Goal: Task Accomplishment & Management: Complete application form

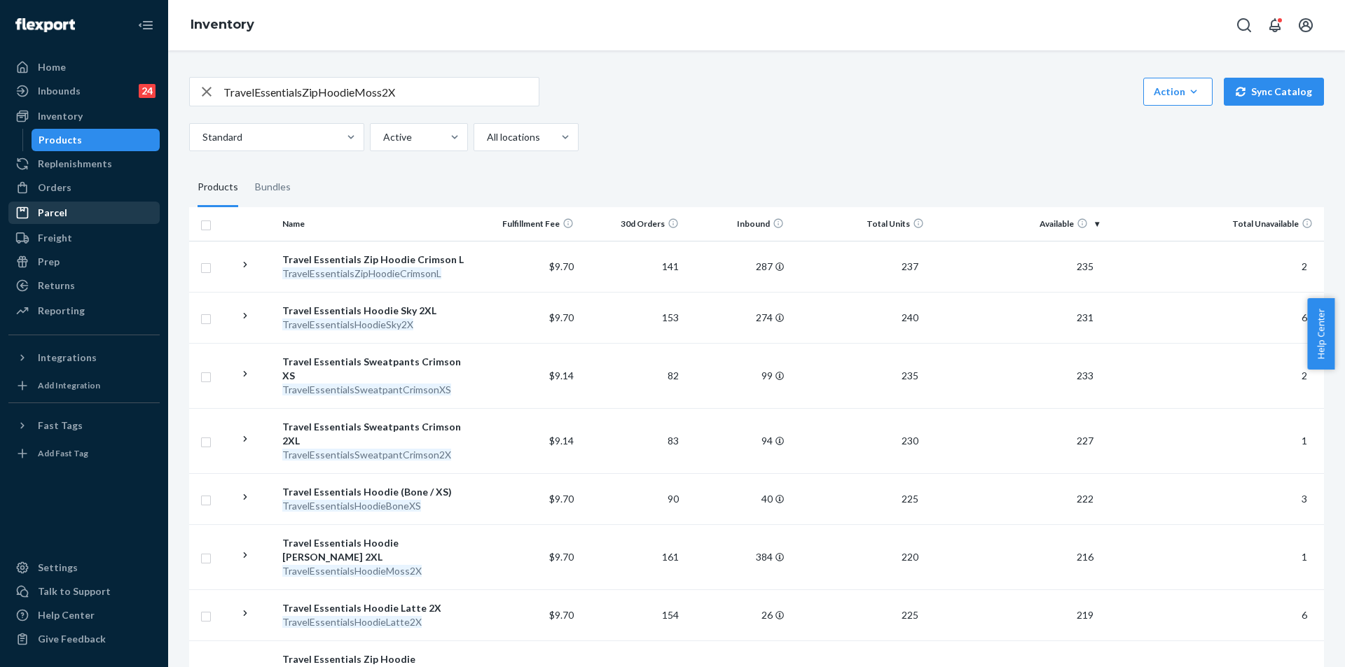
scroll to position [560, 0]
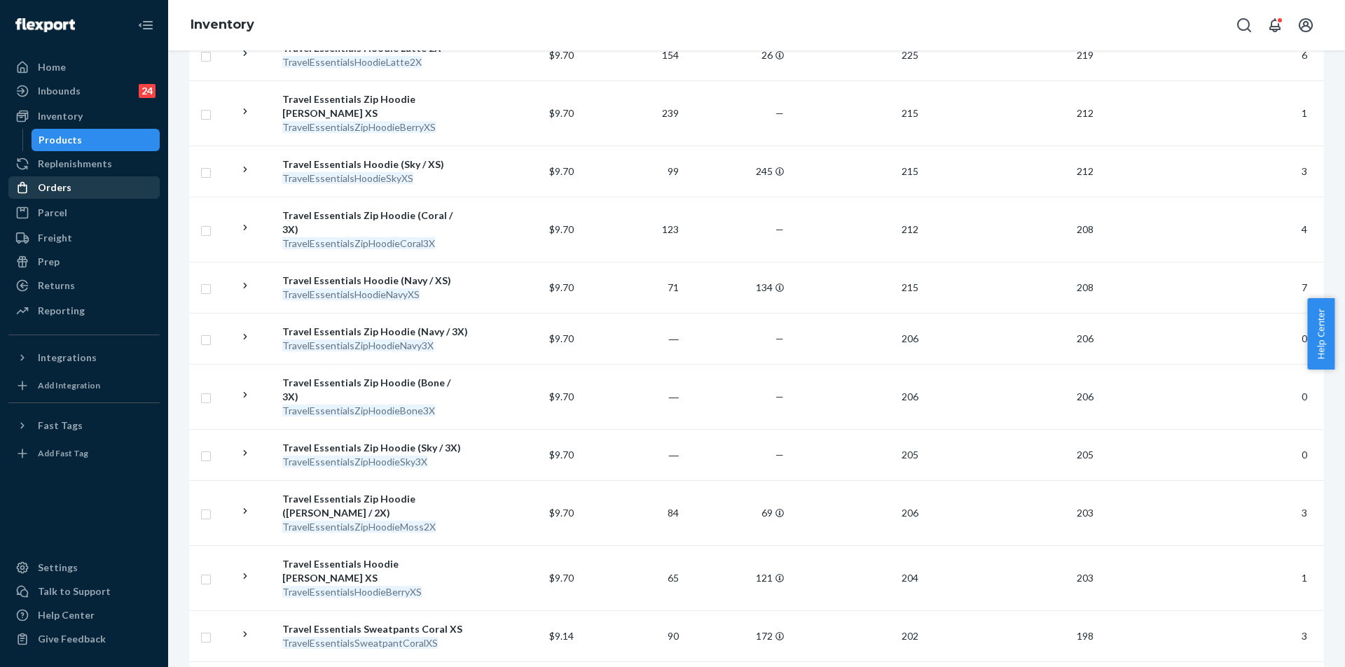
click at [50, 190] on div "Orders" at bounding box center [55, 188] width 34 height 14
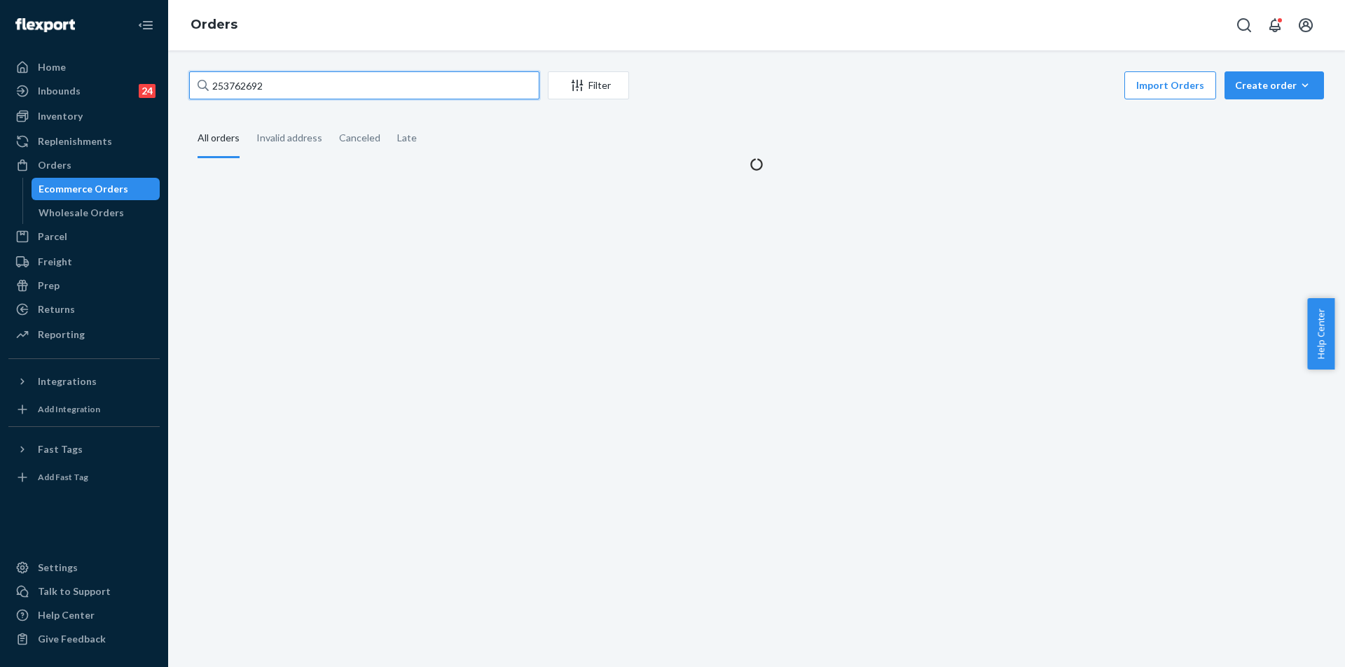
drag, startPoint x: 319, startPoint y: 83, endPoint x: 210, endPoint y: 86, distance: 108.6
click at [210, 86] on input "253762692" at bounding box center [364, 85] width 350 height 28
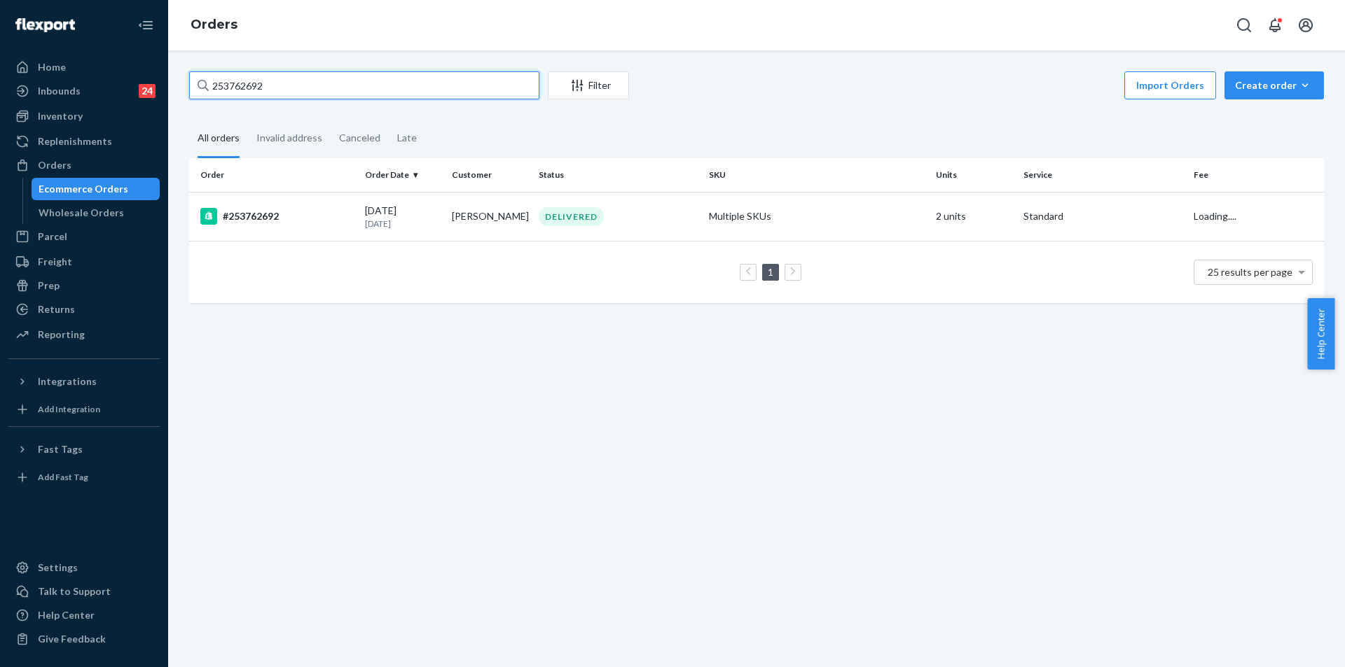
paste input "5164443"
type input "255164443"
click at [629, 230] on td "DELIVERED" at bounding box center [618, 216] width 170 height 49
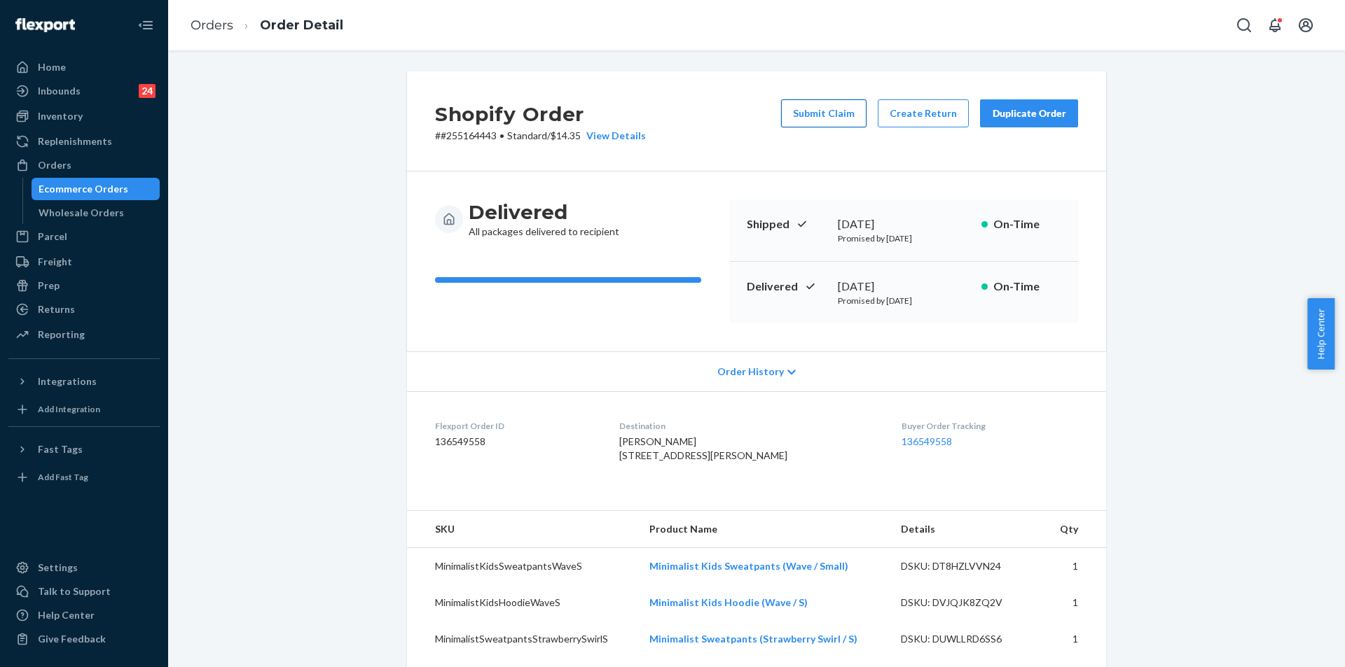
click at [829, 117] on button "Submit Claim" at bounding box center [823, 113] width 85 height 28
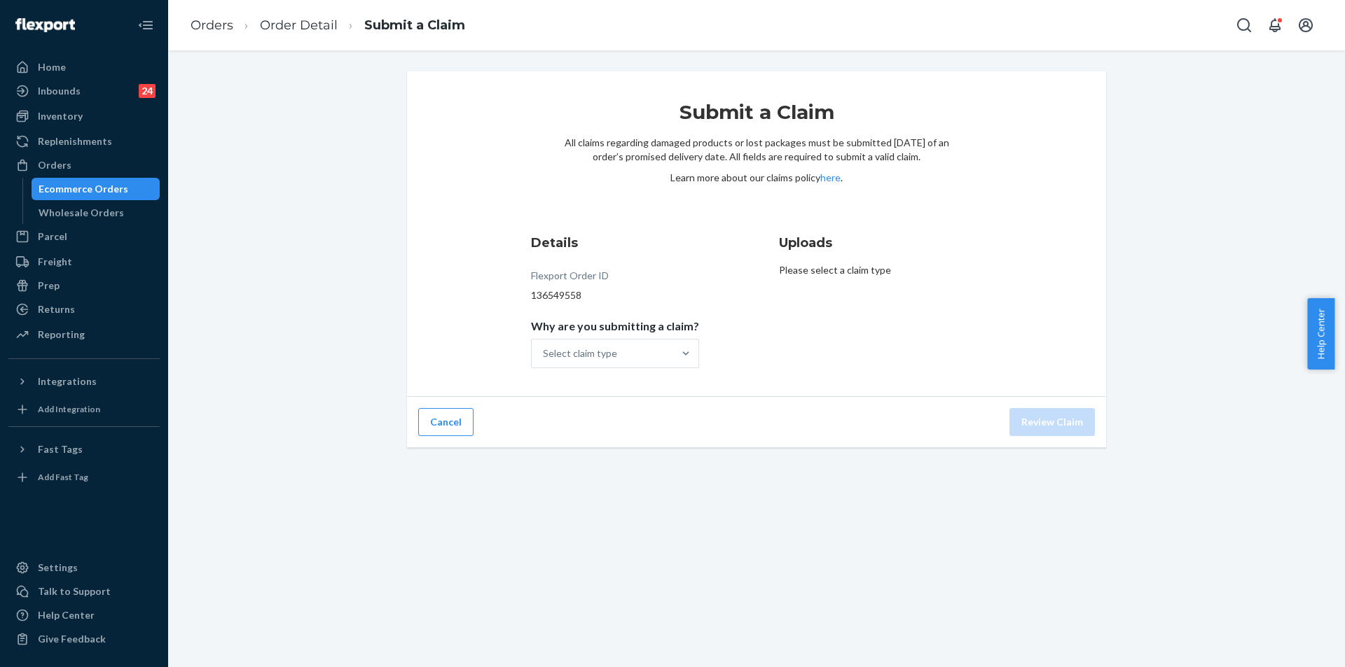
click at [643, 336] on span "Why are you submitting a claim?" at bounding box center [615, 329] width 168 height 20
click at [544, 347] on input "Why are you submitting a claim? Select claim type" at bounding box center [543, 354] width 1 height 14
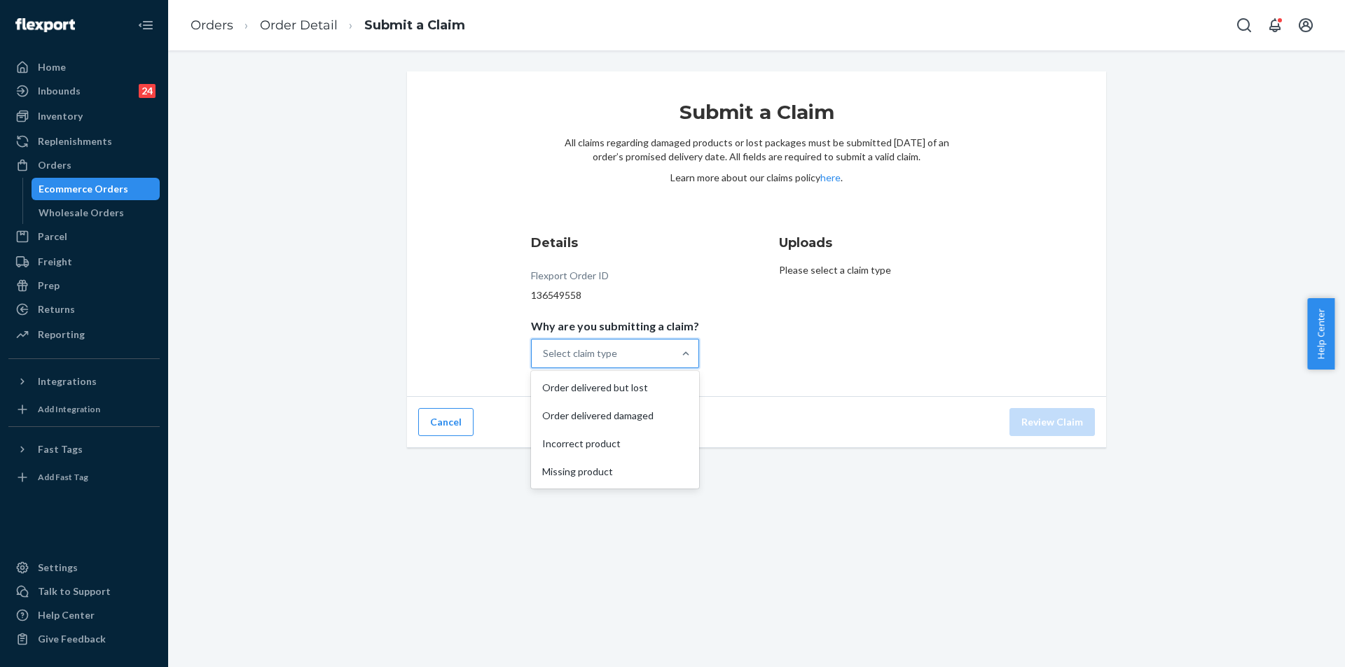
click at [660, 359] on div "Select claim type" at bounding box center [602, 354] width 141 height 28
click at [544, 359] on input "Why are you submitting a claim? option Order delivered but lost focused, 1 of 4…" at bounding box center [543, 354] width 1 height 14
click at [635, 389] on div "Order delivered but lost" at bounding box center [615, 388] width 162 height 28
click at [544, 361] on input "Why are you submitting a claim? option Order delivered but lost focused, 1 of 4…" at bounding box center [543, 354] width 1 height 14
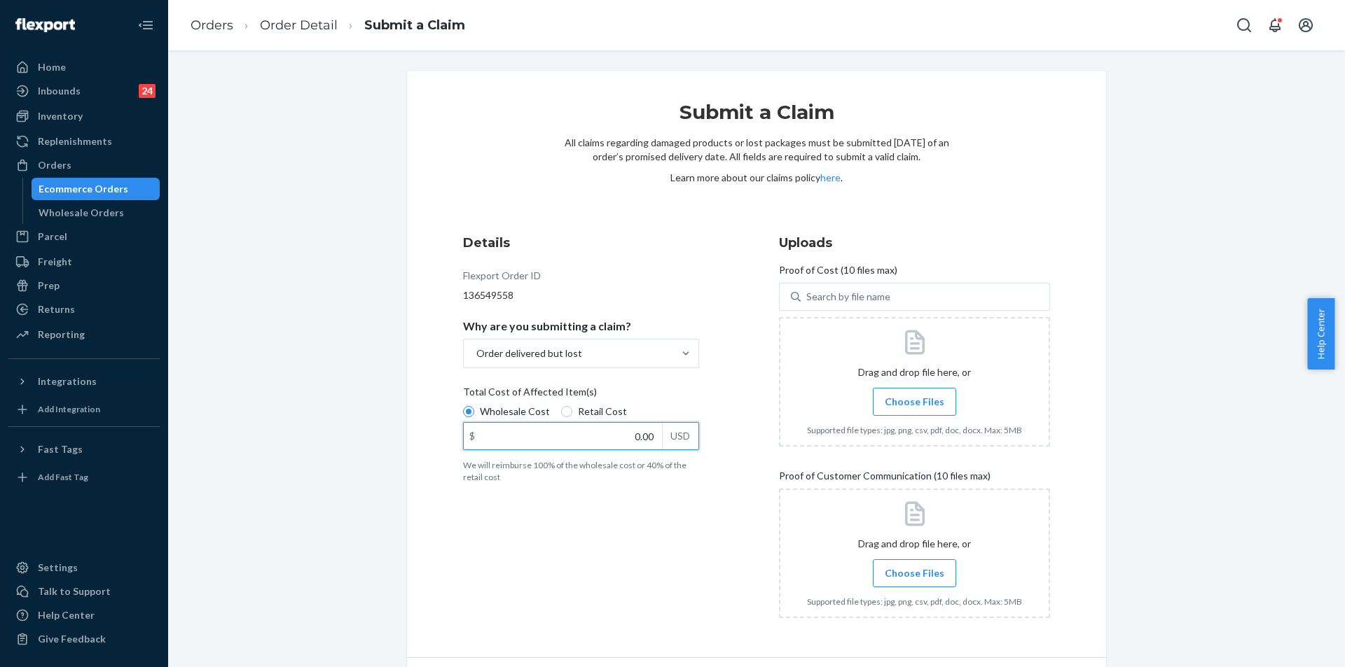
click at [619, 438] on input "0.00" at bounding box center [563, 436] width 198 height 27
type input "42.10"
click at [749, 361] on div "Details Flexport Order ID 136549558 Why are you submitting a claim? Order deliv…" at bounding box center [756, 432] width 587 height 396
click at [914, 398] on span "Choose Files" at bounding box center [915, 402] width 60 height 14
click at [914, 398] on input "Choose Files" at bounding box center [914, 401] width 1 height 15
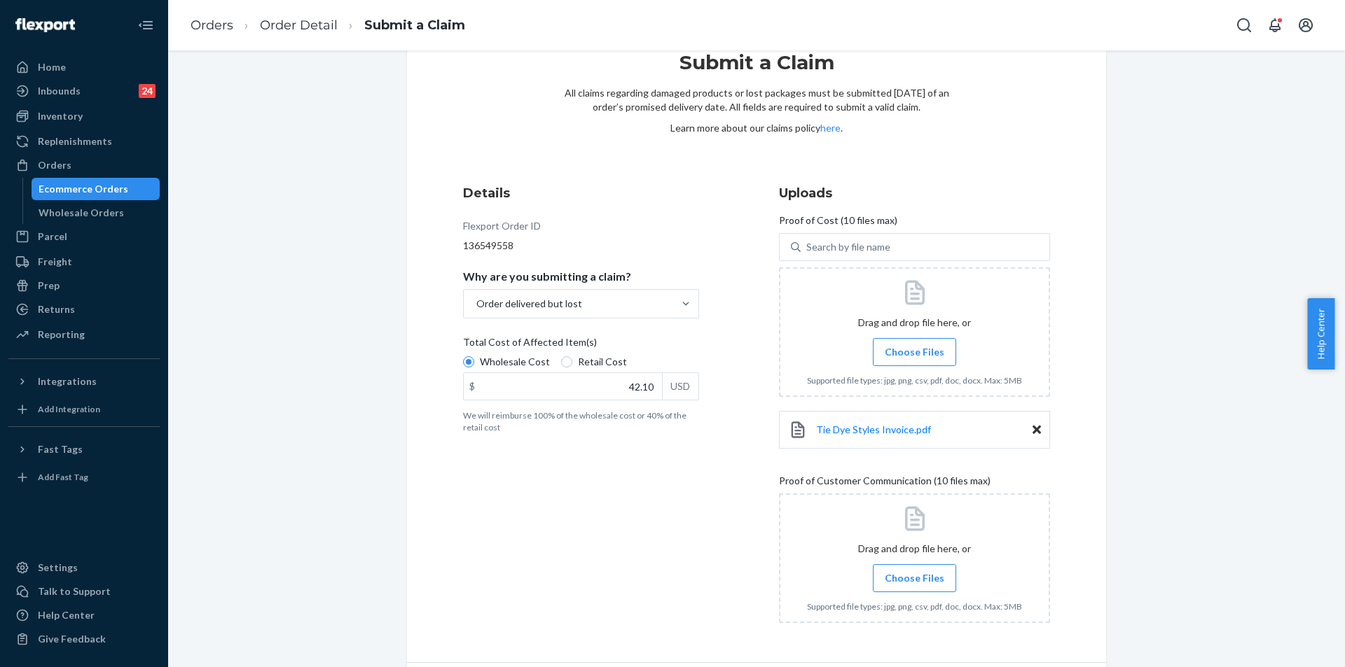
scroll to position [97, 0]
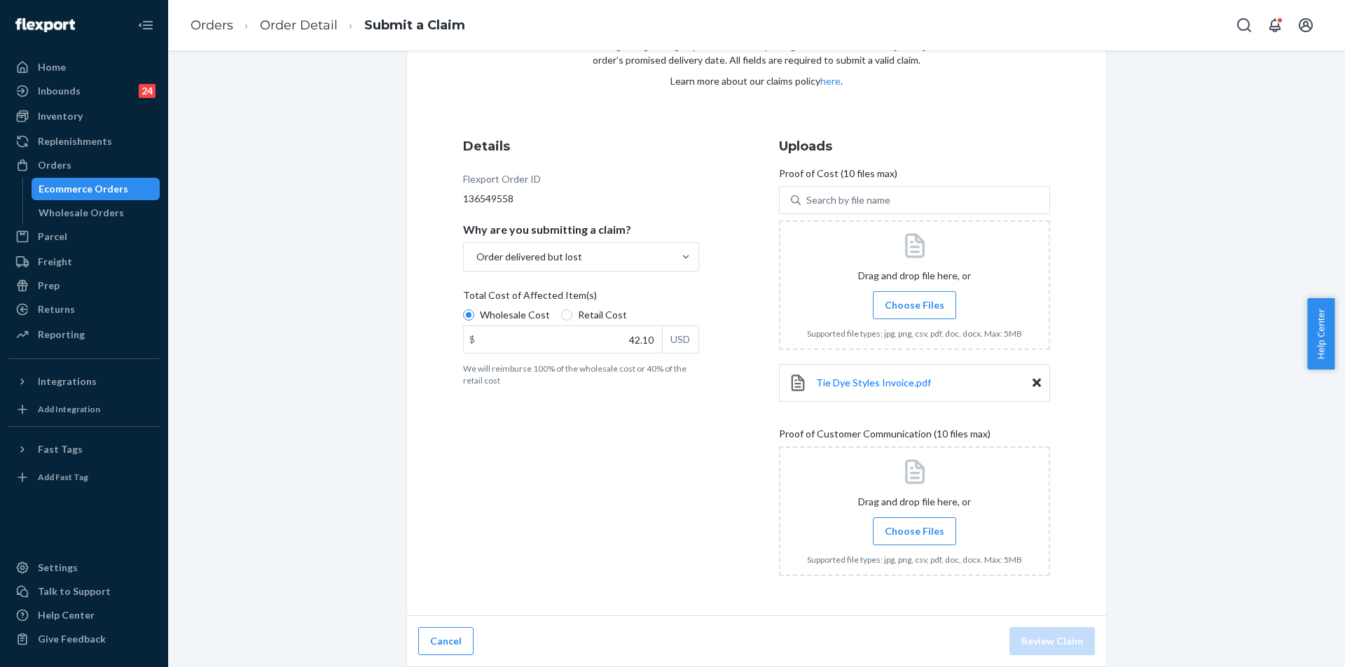
click at [923, 526] on span "Choose Files" at bounding box center [915, 532] width 60 height 14
click at [915, 526] on input "Choose Files" at bounding box center [914, 531] width 1 height 15
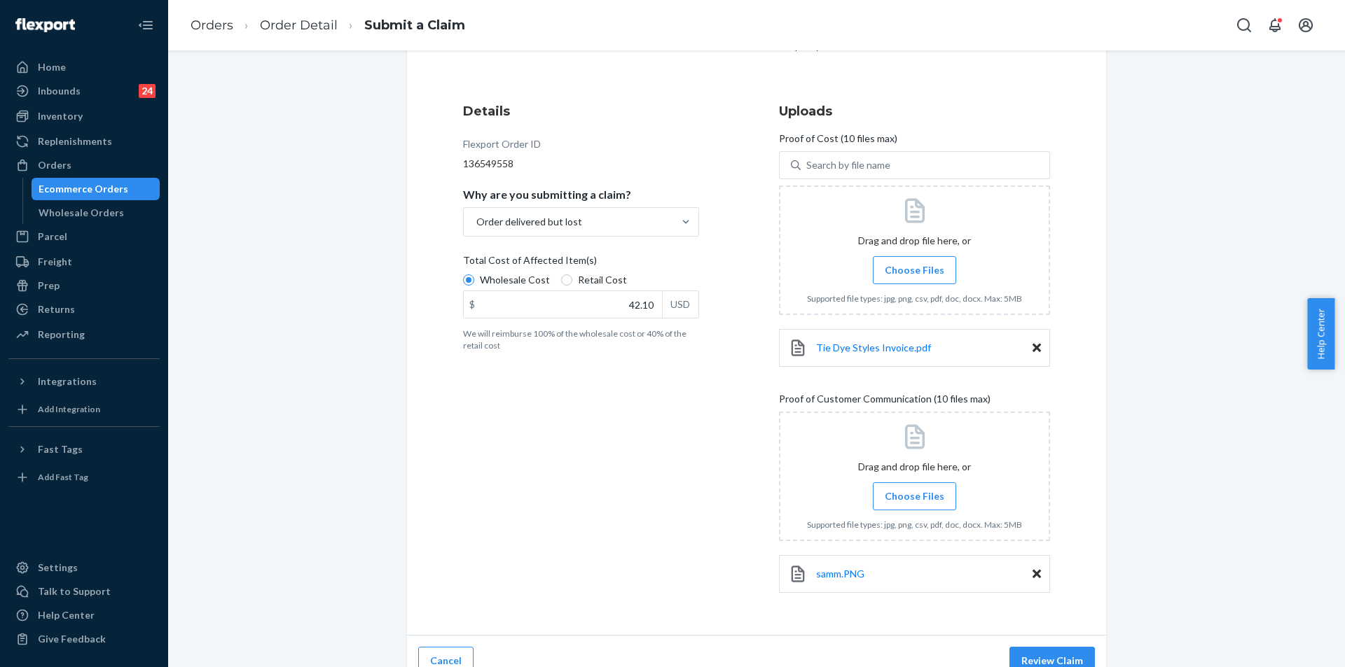
scroll to position [151, 0]
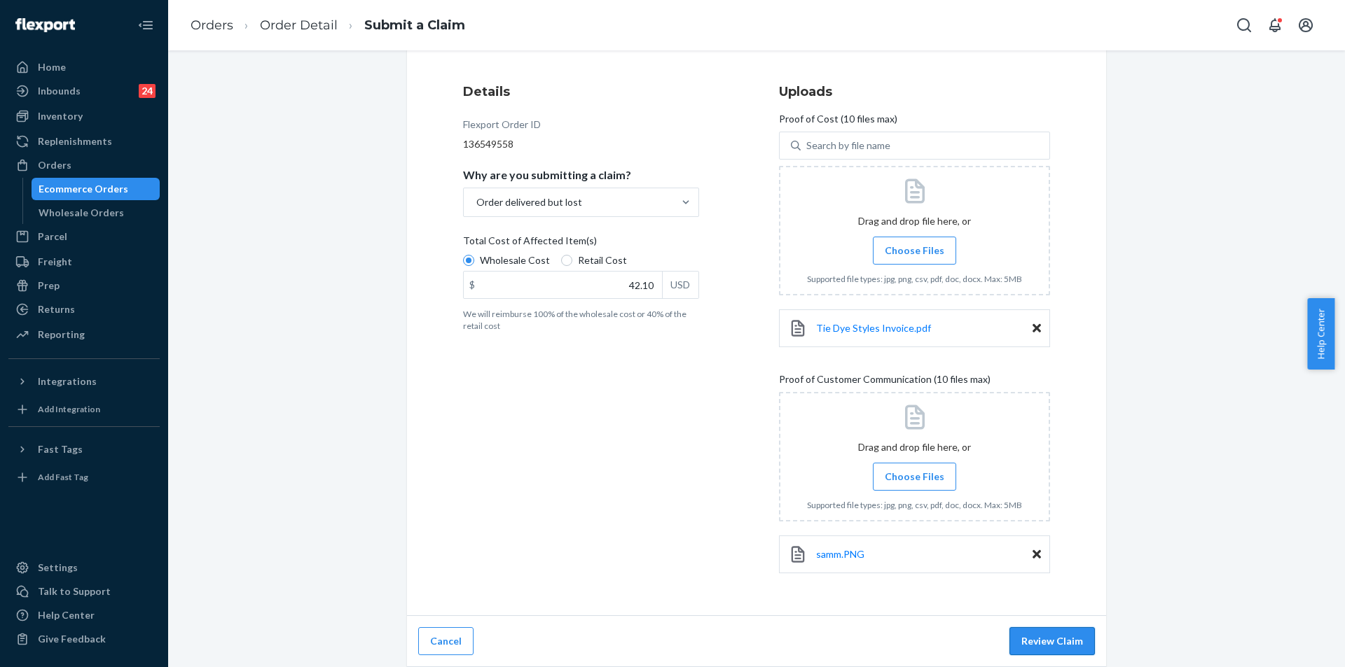
click at [1056, 642] on button "Review Claim" at bounding box center [1051, 642] width 85 height 28
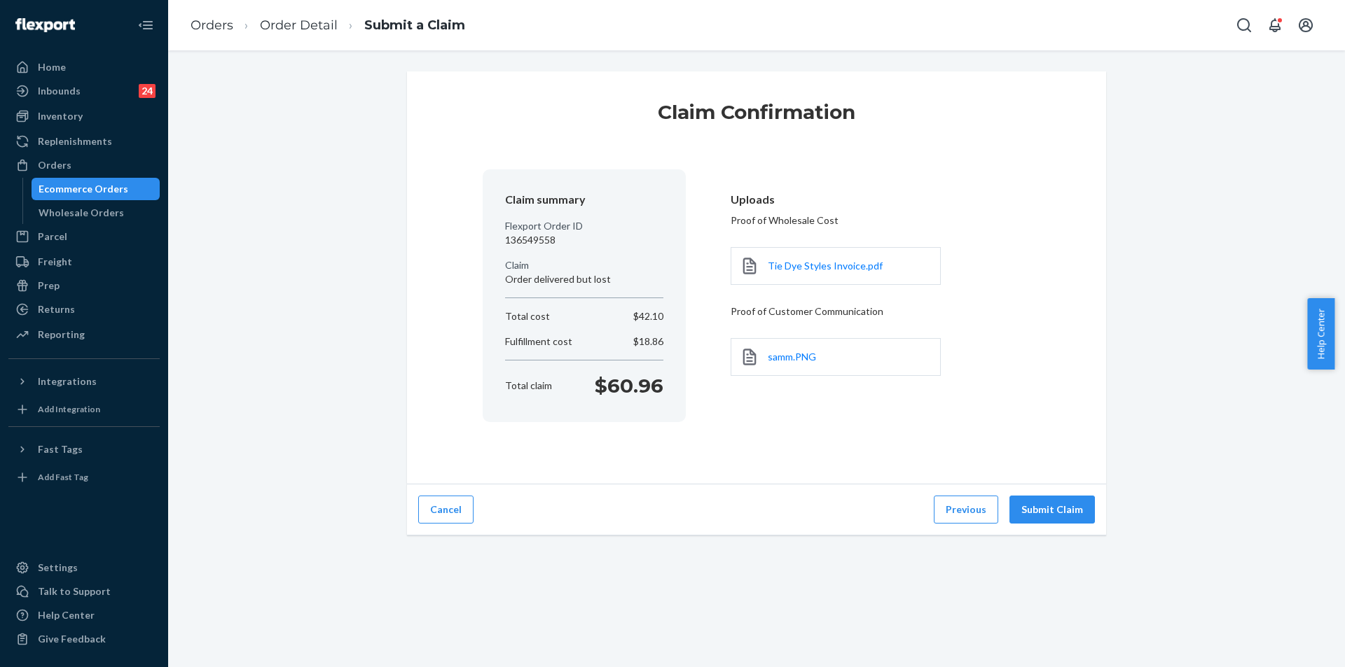
scroll to position [0, 0]
click at [1039, 509] on button "Submit Claim" at bounding box center [1051, 510] width 85 height 28
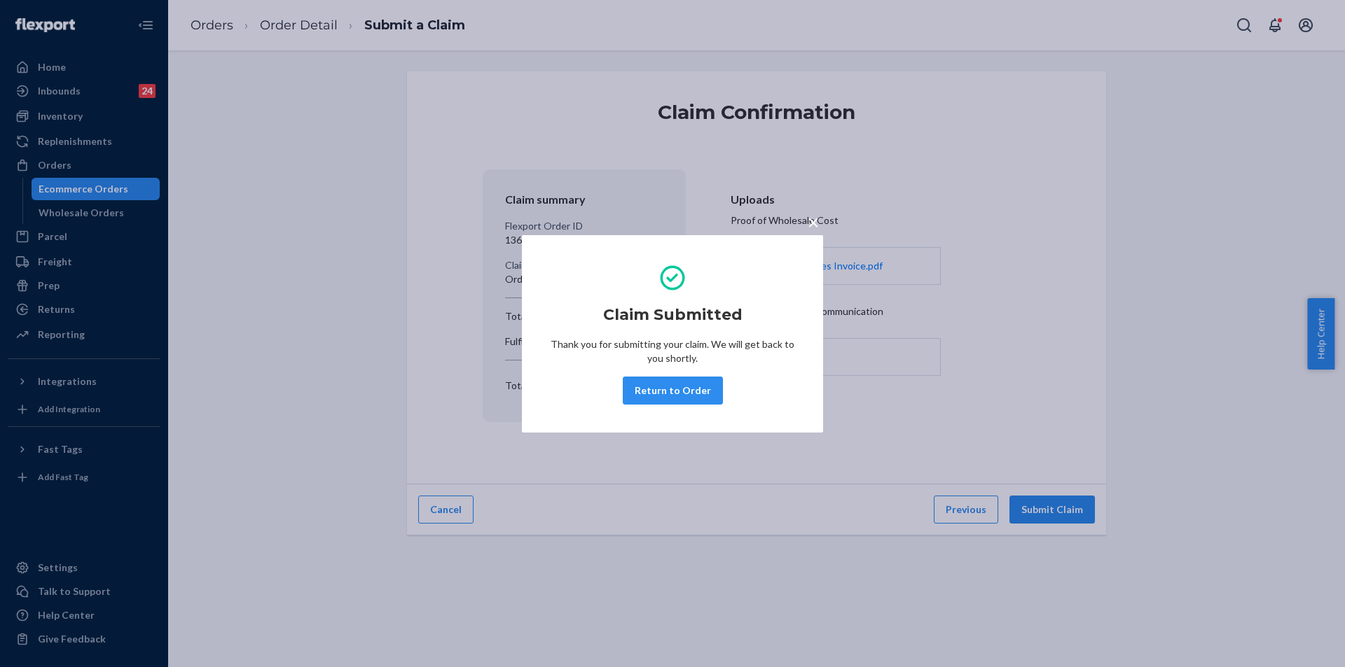
drag, startPoint x: 667, startPoint y: 389, endPoint x: 691, endPoint y: 385, distance: 23.5
click at [667, 389] on button "Return to Order" at bounding box center [673, 391] width 100 height 28
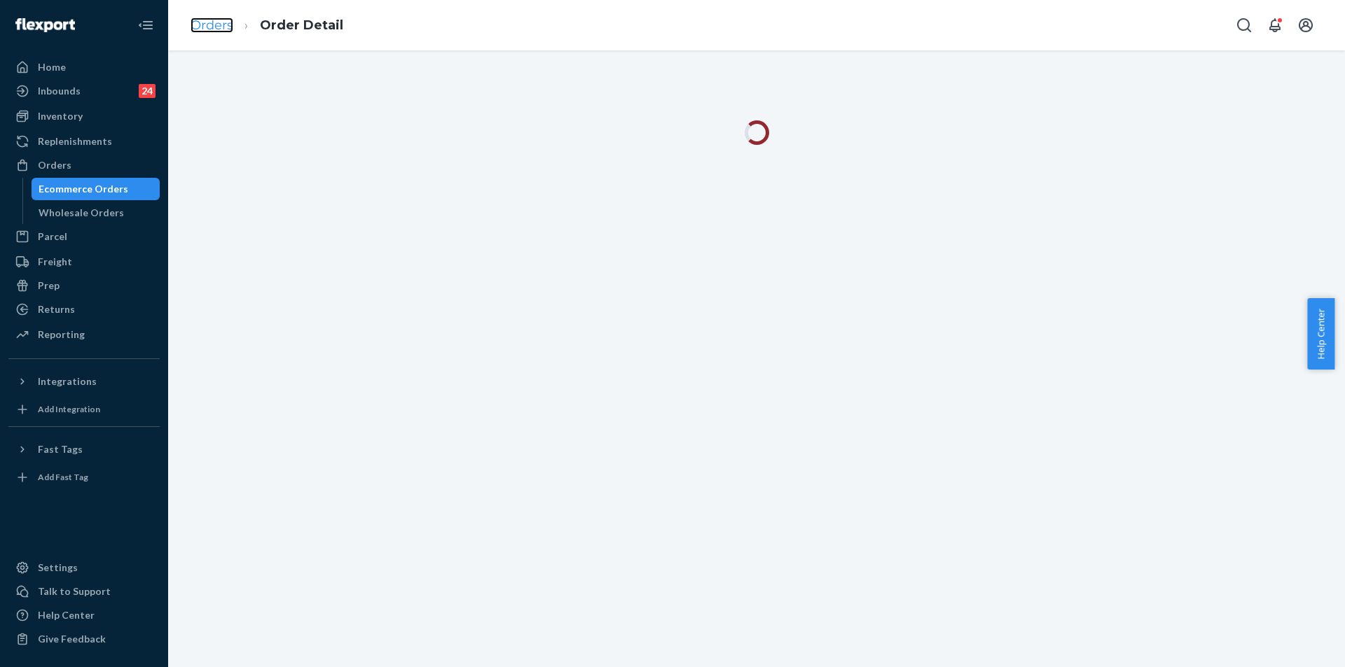
click at [221, 26] on link "Orders" at bounding box center [212, 25] width 43 height 15
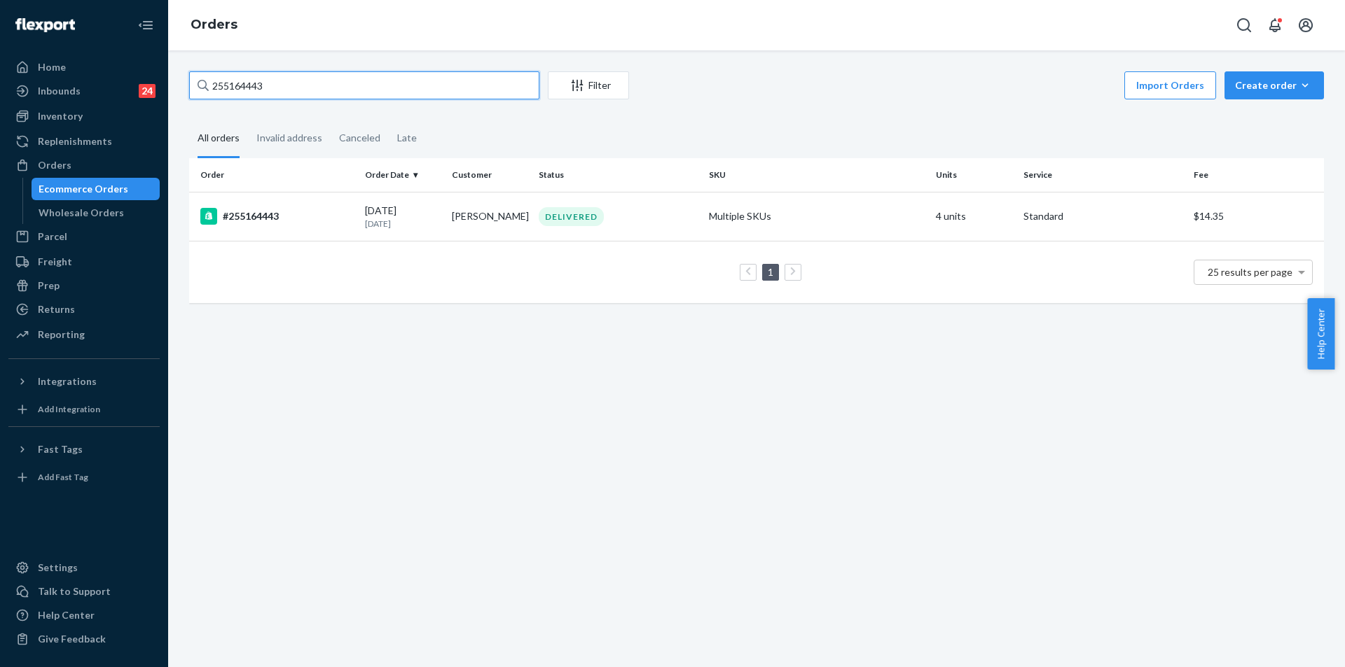
click at [234, 83] on input "255164443" at bounding box center [364, 85] width 350 height 28
paste input "4061171"
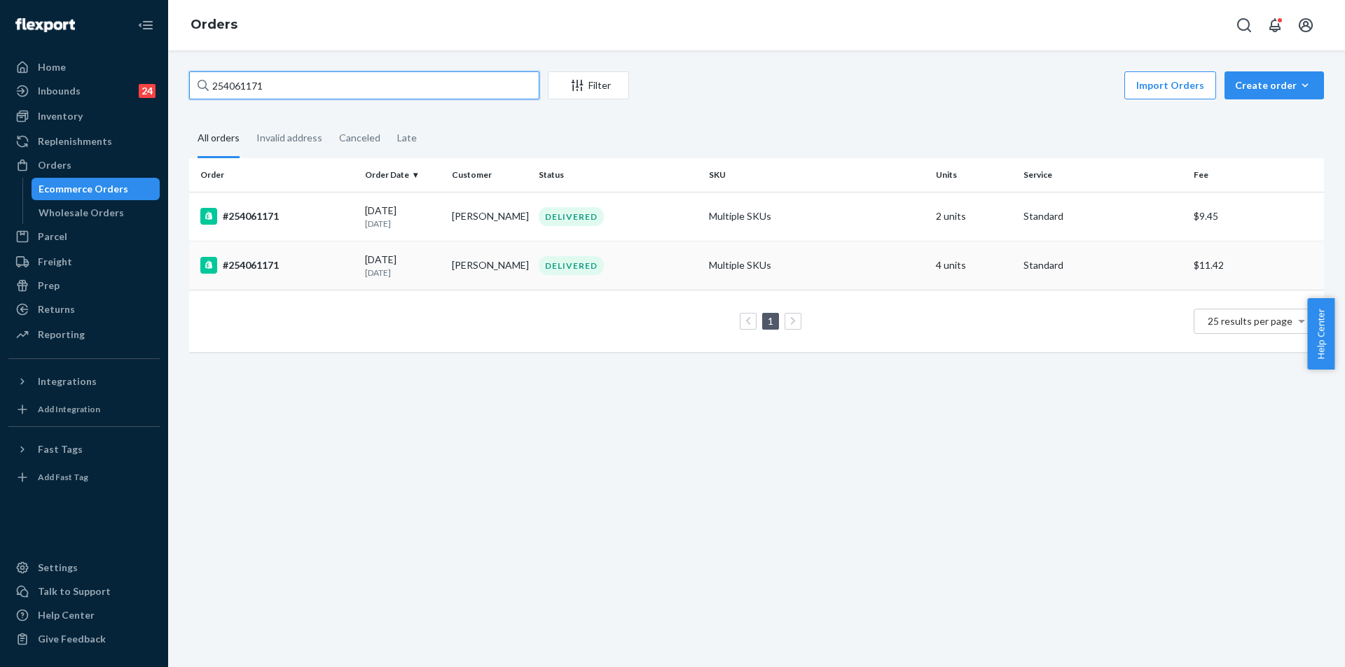
type input "254061171"
click at [527, 271] on td "[PERSON_NAME]" at bounding box center [489, 265] width 87 height 49
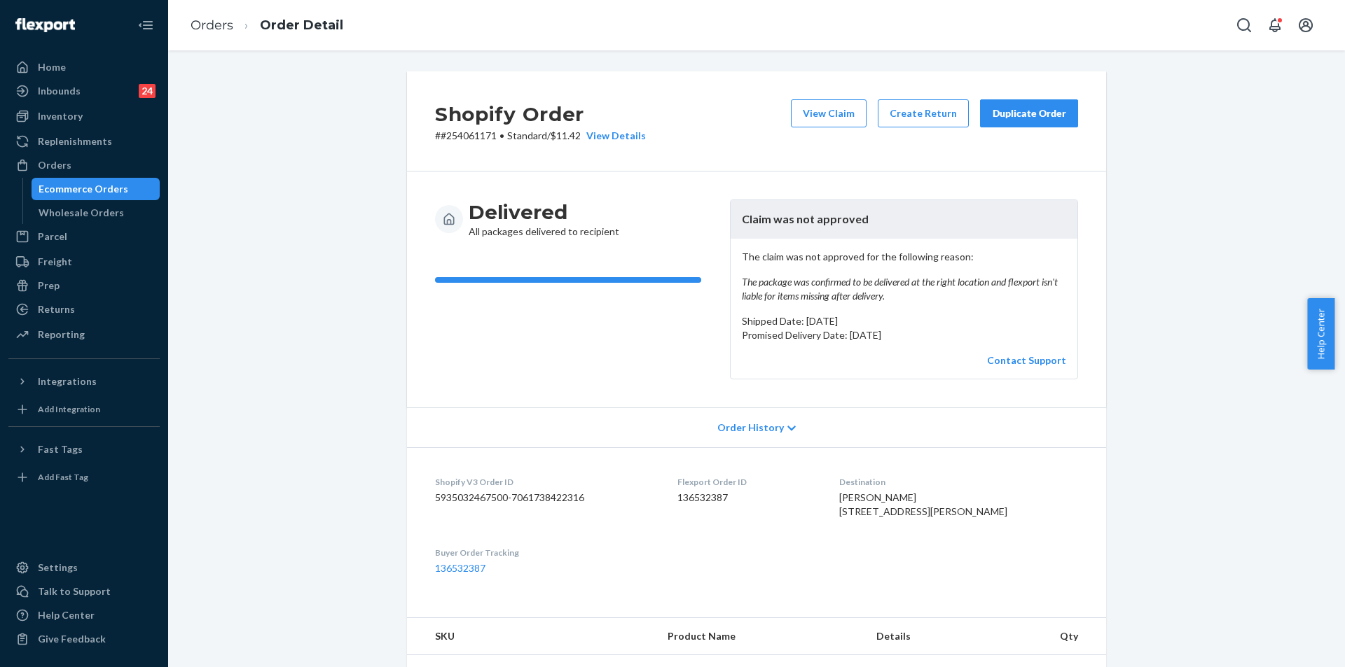
click at [1016, 111] on div "Duplicate Order" at bounding box center [1029, 113] width 74 height 14
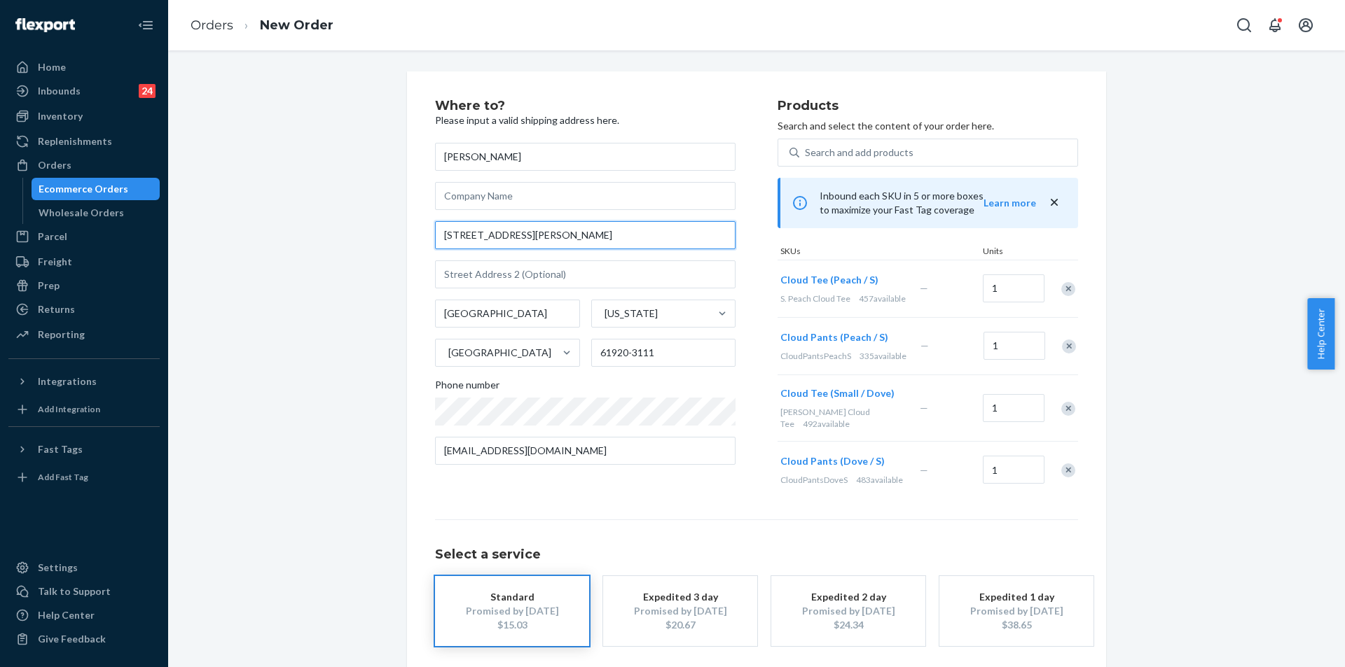
drag, startPoint x: 555, startPoint y: 235, endPoint x: 424, endPoint y: 216, distance: 133.0
click at [424, 216] on div "Where to? Please input a valid shipping address here. [PERSON_NAME] [STREET_ADD…" at bounding box center [756, 400] width 699 height 659
paste input ". [GEOGRAPHIC_DATA], IL 61920"
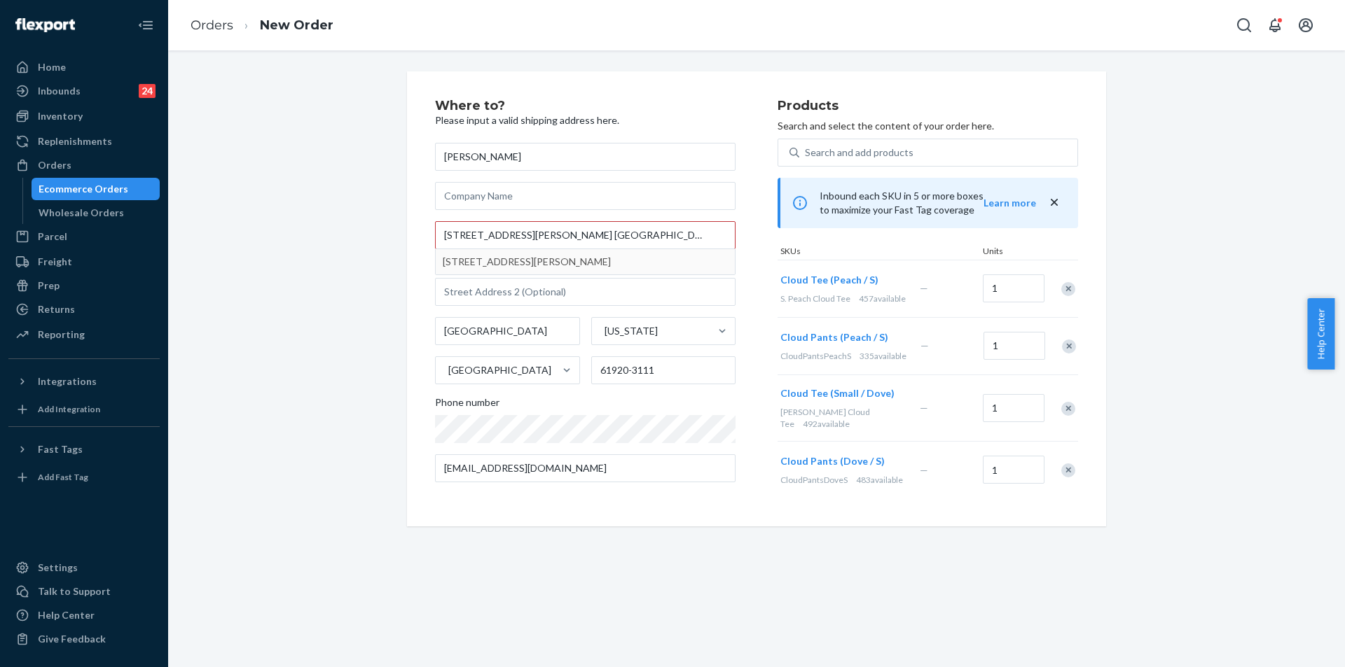
type input "[STREET_ADDRESS][PERSON_NAME]"
type input "61920"
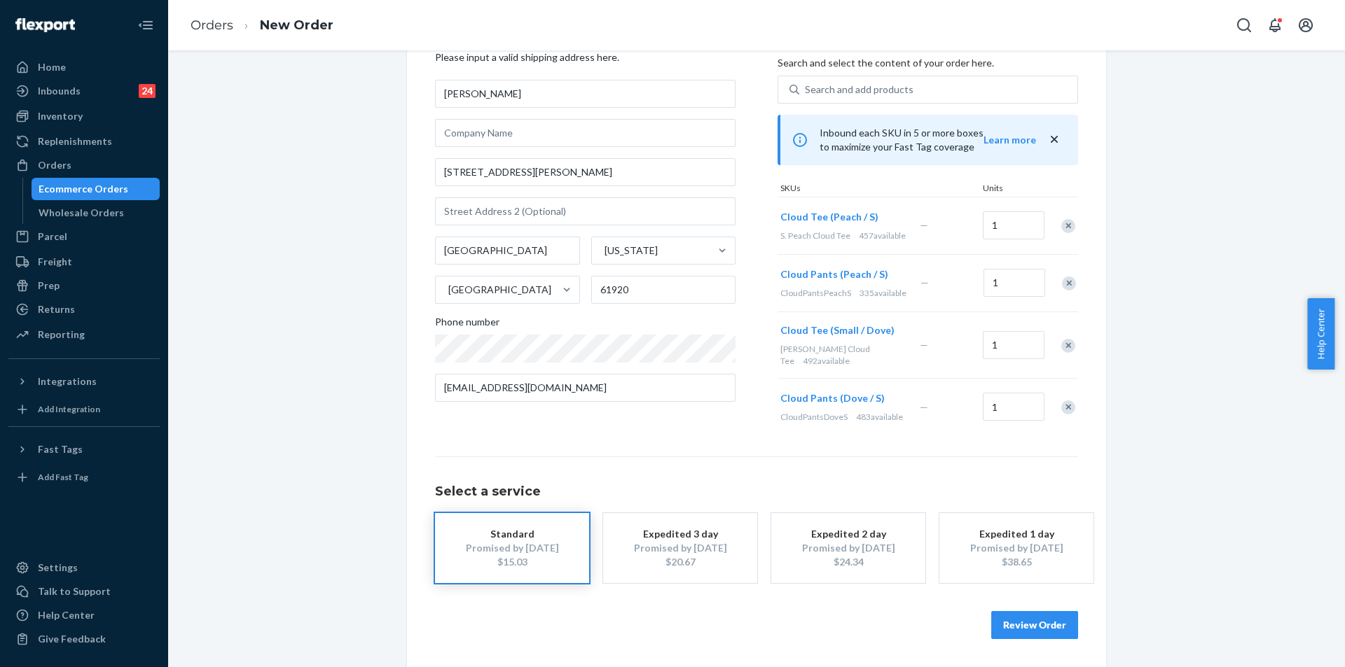
scroll to position [72, 0]
click at [1032, 626] on button "Review Order" at bounding box center [1034, 625] width 87 height 28
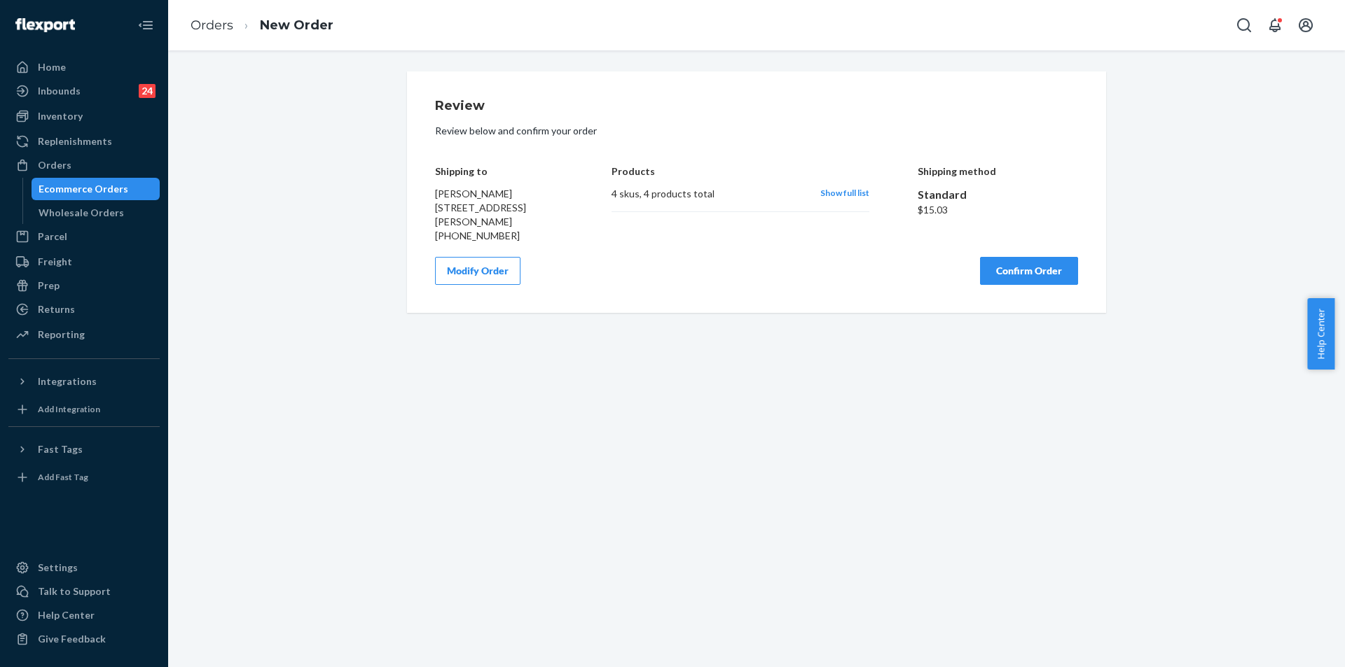
scroll to position [0, 0]
click at [1021, 272] on button "Confirm Order" at bounding box center [1029, 271] width 98 height 28
